Goal: Task Accomplishment & Management: Use online tool/utility

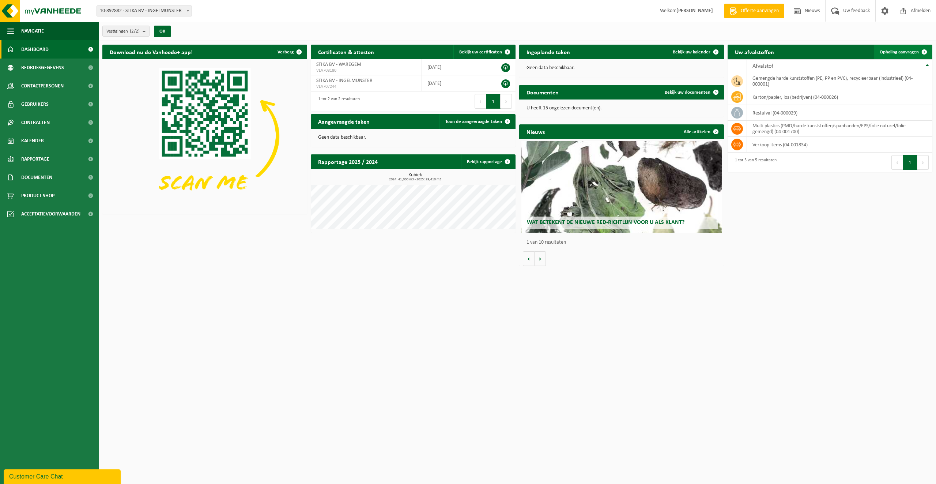
click at [892, 52] on span "Ophaling aanvragen" at bounding box center [899, 52] width 39 height 5
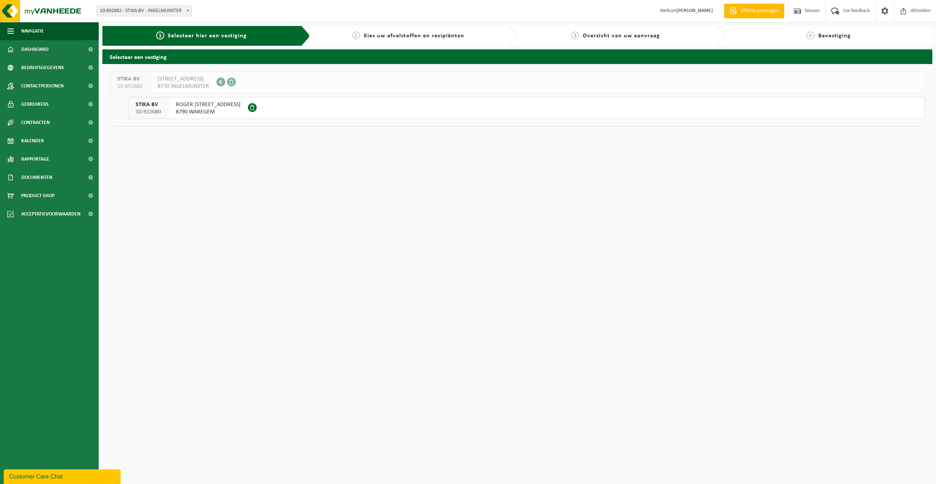
click at [210, 114] on span "8790 WAREGEM" at bounding box center [208, 111] width 65 height 7
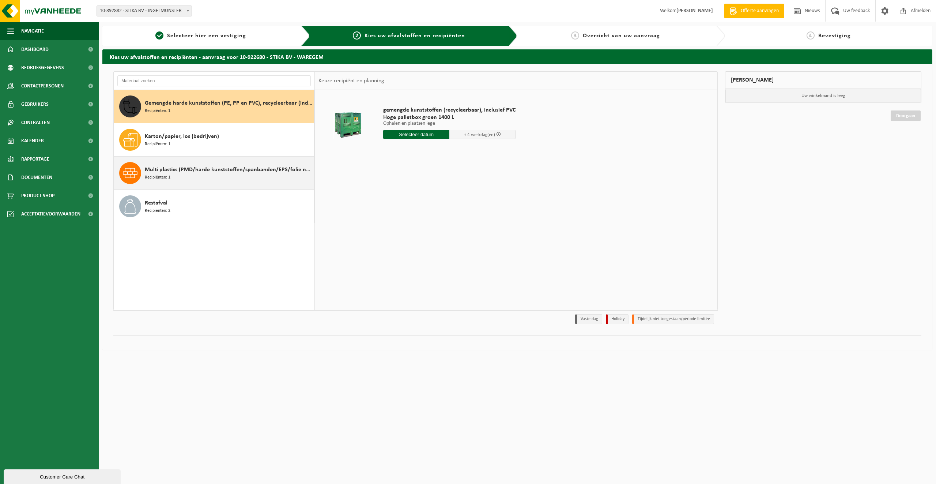
click at [212, 175] on div "Multi plastics (PMD/harde kunststoffen/spanbanden/EPS/folie naturel/folie gemen…" at bounding box center [229, 173] width 168 height 22
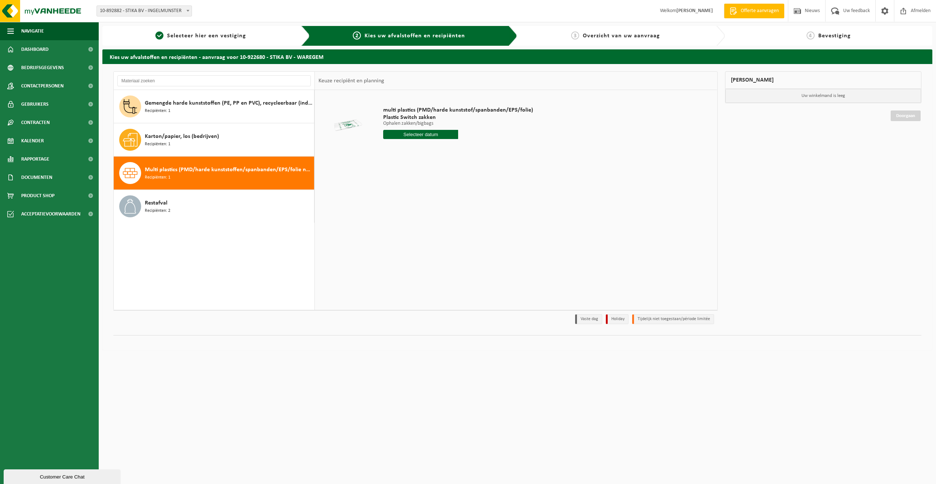
click at [437, 135] on input "text" at bounding box center [420, 134] width 75 height 9
click at [428, 179] on div "4" at bounding box center [428, 176] width 13 height 12
type input "Van 2025-09-04"
click at [451, 147] on input "2" at bounding box center [420, 148] width 75 height 10
click at [451, 147] on input "3" at bounding box center [420, 148] width 75 height 10
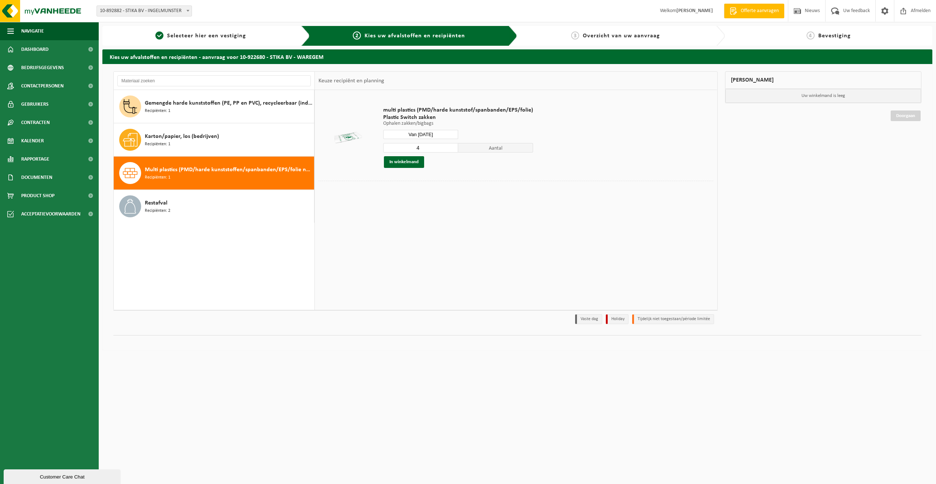
click at [451, 147] on input "4" at bounding box center [420, 148] width 75 height 10
click at [451, 147] on input "5" at bounding box center [420, 148] width 75 height 10
click at [451, 147] on input "6" at bounding box center [420, 148] width 75 height 10
click at [451, 147] on input "7" at bounding box center [420, 148] width 75 height 10
click at [451, 147] on input "8" at bounding box center [420, 148] width 75 height 10
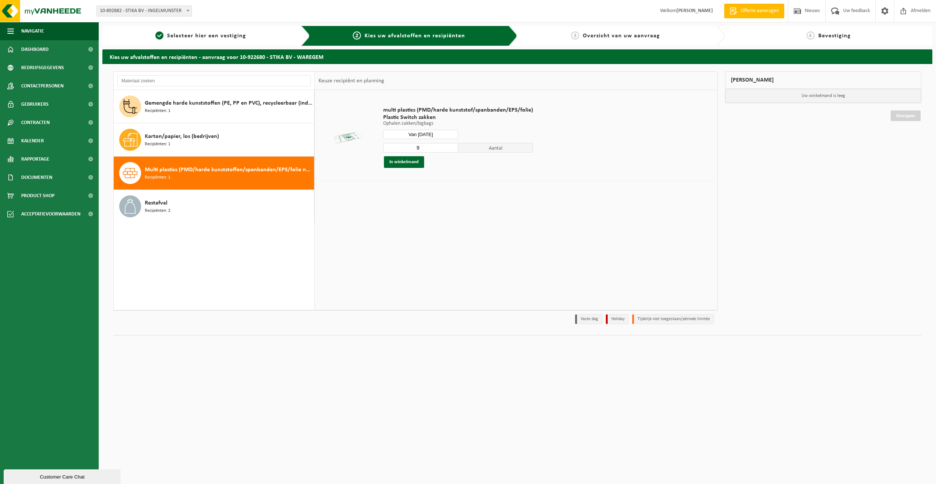
type input "9"
click at [451, 147] on input "9" at bounding box center [420, 148] width 75 height 10
click at [407, 163] on button "In winkelmand" at bounding box center [404, 162] width 40 height 12
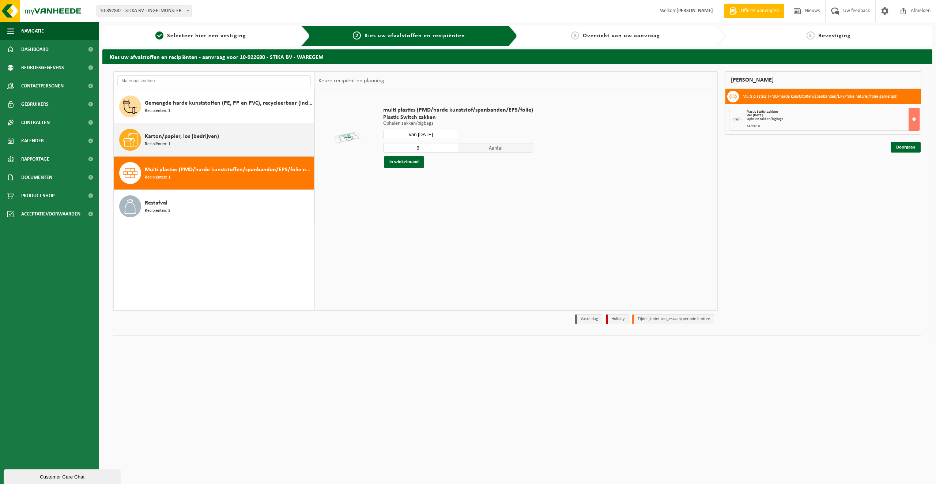
click at [243, 141] on div "Karton/papier, los (bedrijven) Recipiënten: 1" at bounding box center [229, 140] width 168 height 22
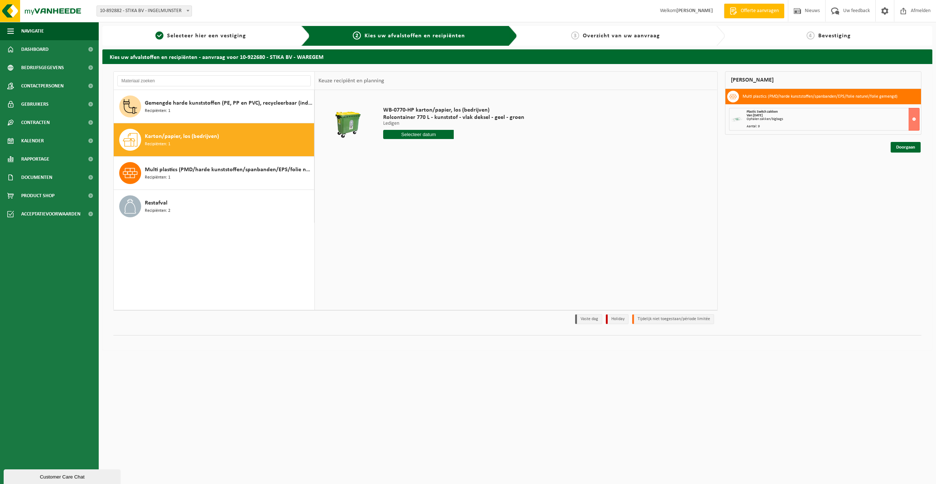
click at [417, 132] on input "text" at bounding box center [418, 134] width 71 height 9
click at [250, 207] on div "Restafval Recipiënten: 2" at bounding box center [229, 206] width 168 height 22
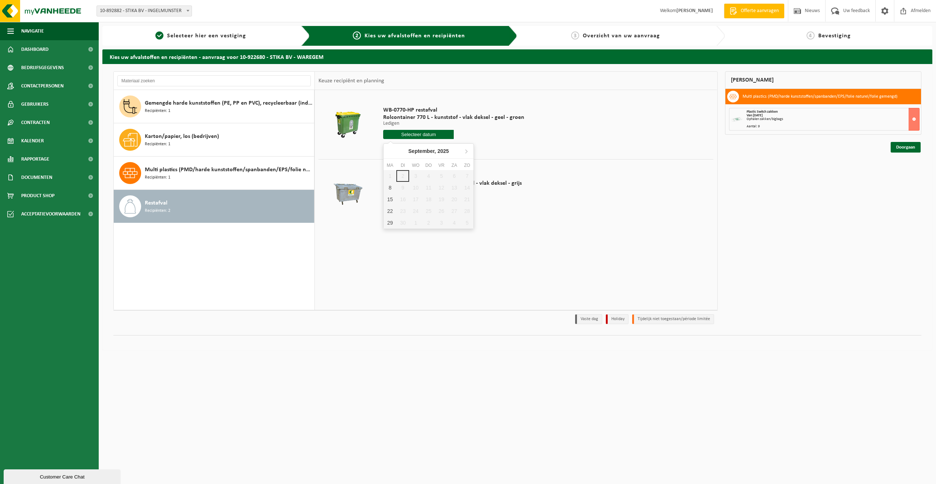
click at [417, 135] on input "text" at bounding box center [418, 134] width 71 height 9
click at [389, 187] on div "8" at bounding box center [390, 188] width 13 height 12
type input "Van 2025-09-08"
type input "2025-09-08"
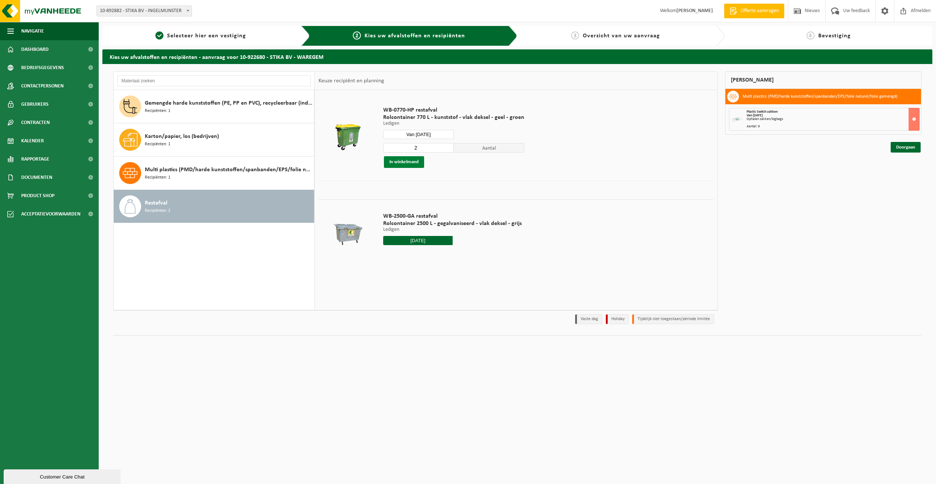
click at [410, 163] on button "In winkelmand" at bounding box center [404, 162] width 40 height 12
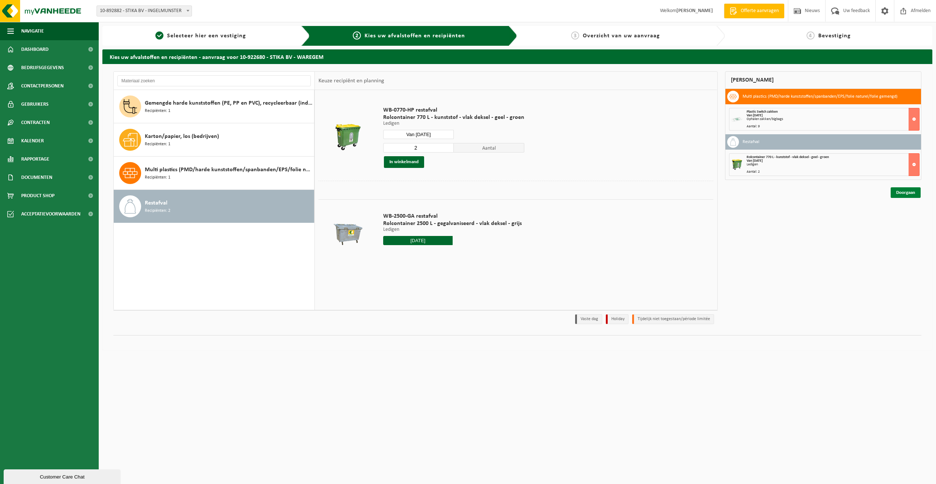
click at [908, 194] on link "Doorgaan" at bounding box center [906, 192] width 30 height 11
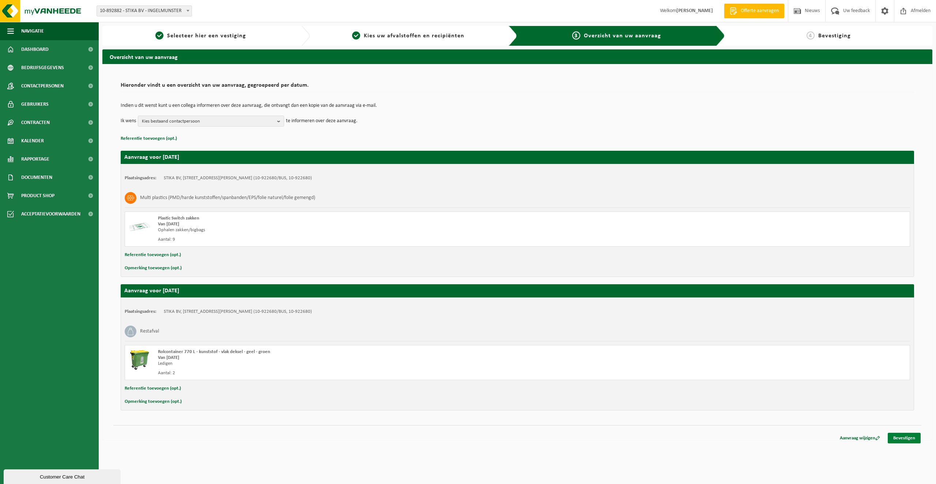
click at [901, 439] on link "Bevestigen" at bounding box center [904, 438] width 33 height 11
